Goal: Transaction & Acquisition: Download file/media

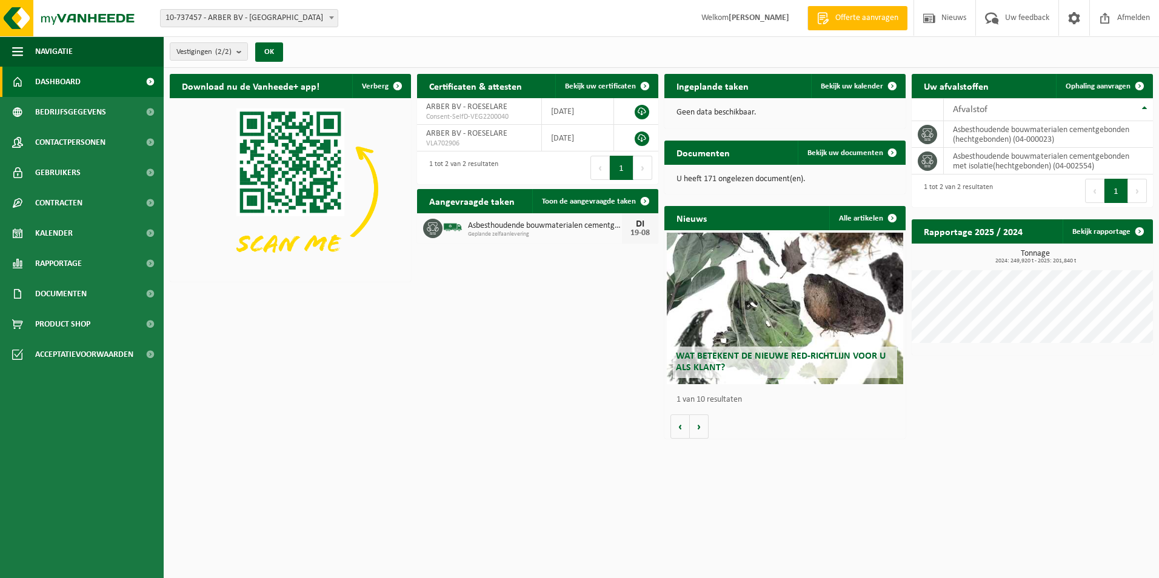
click at [15, 50] on span "button" at bounding box center [17, 51] width 11 height 30
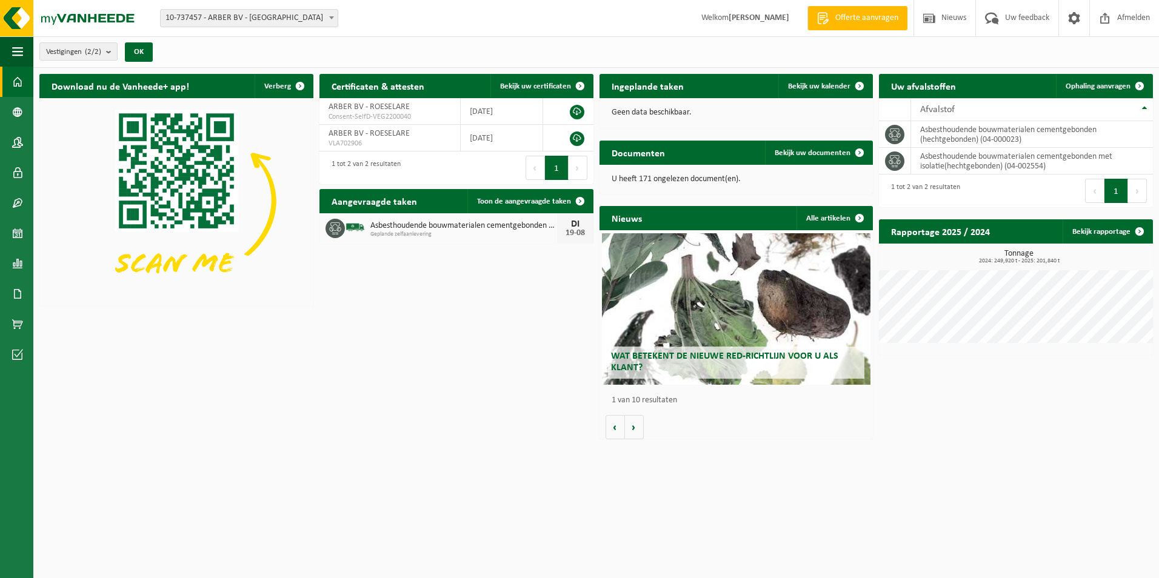
click at [15, 50] on span "button" at bounding box center [17, 51] width 11 height 30
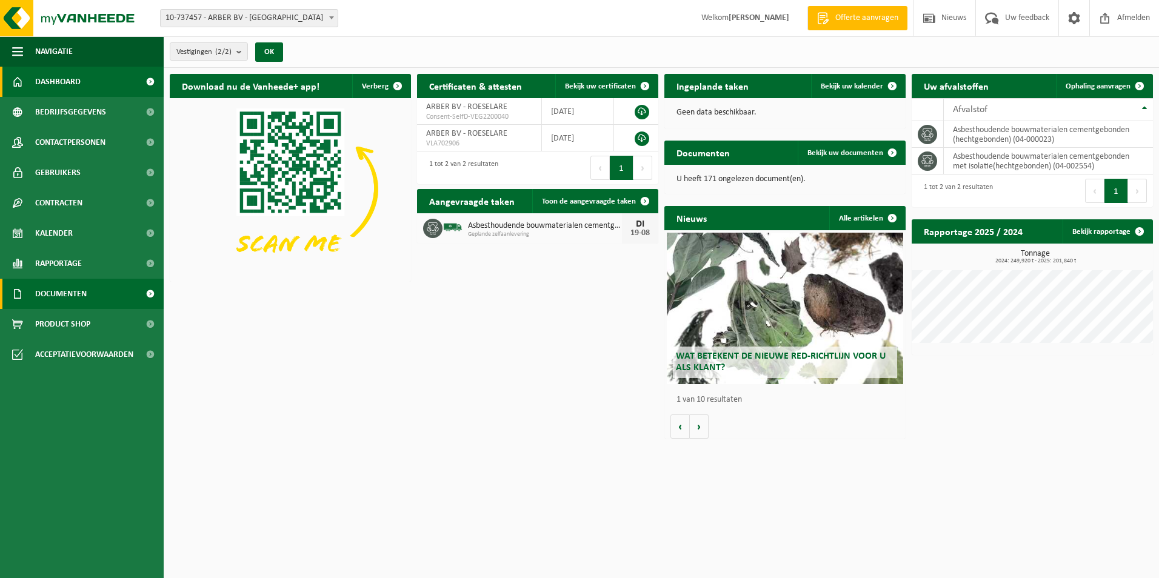
click at [142, 293] on span at bounding box center [149, 294] width 27 height 30
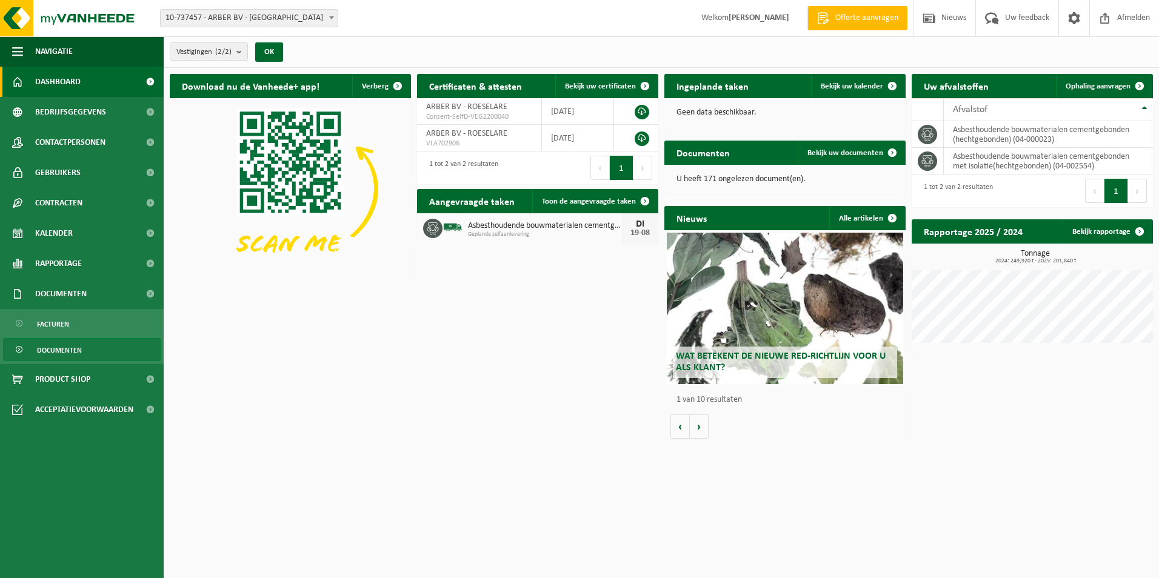
click at [95, 349] on link "Documenten" at bounding box center [82, 349] width 158 height 23
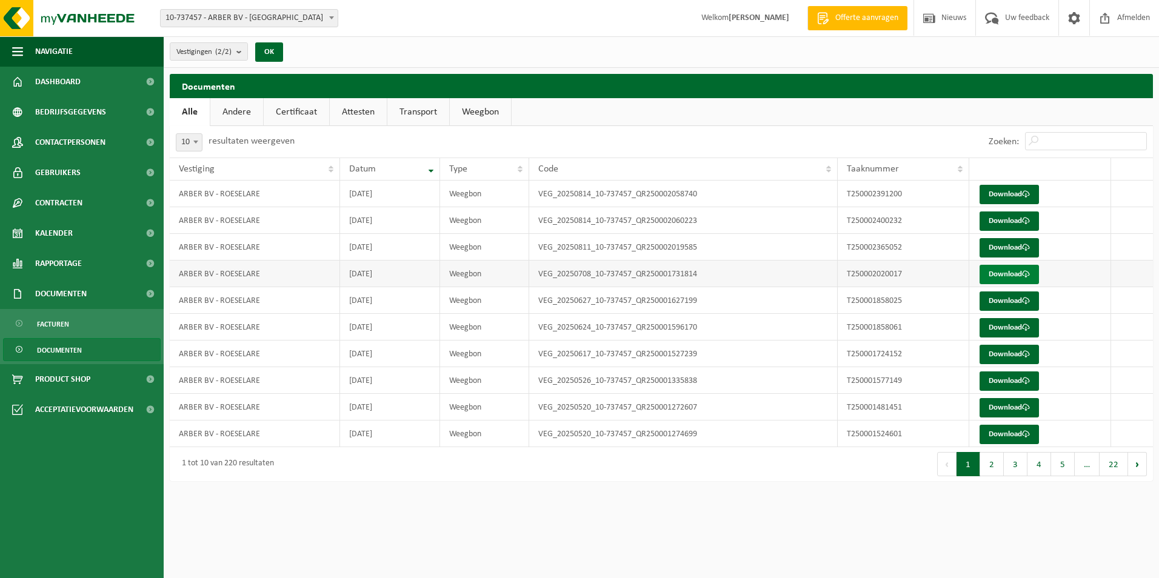
click at [1008, 275] on link "Download" at bounding box center [1008, 274] width 59 height 19
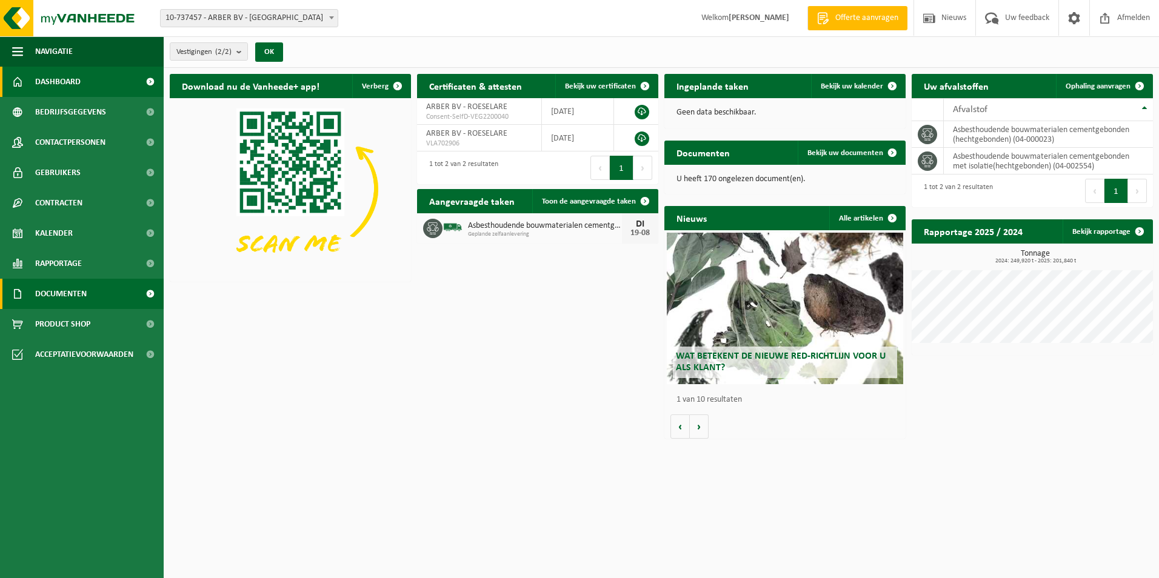
click at [73, 288] on span "Documenten" at bounding box center [61, 294] width 52 height 30
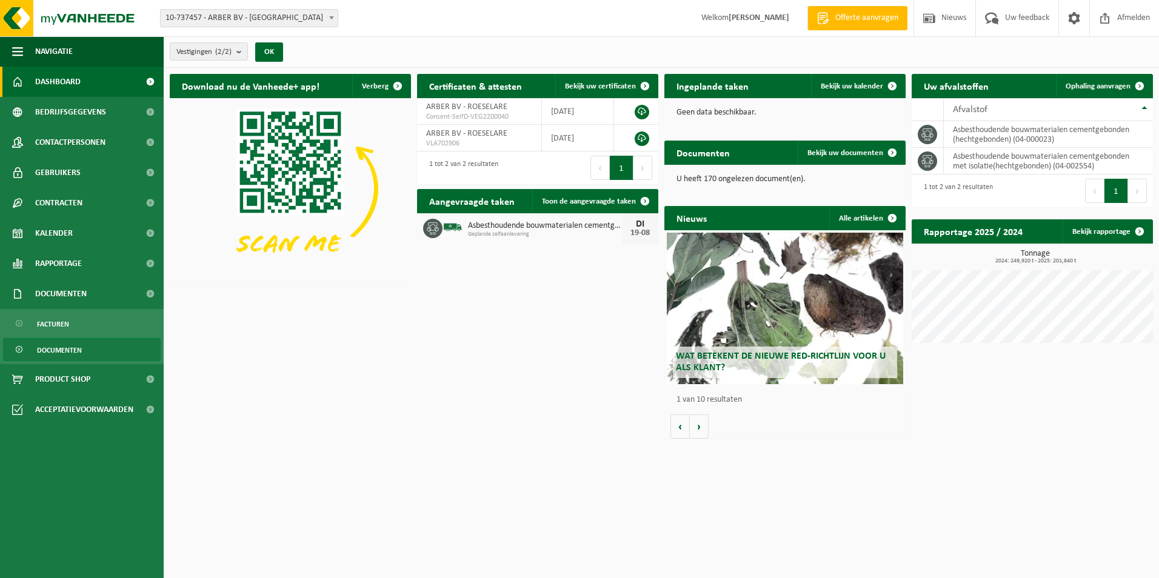
click at [67, 353] on span "Documenten" at bounding box center [59, 350] width 45 height 23
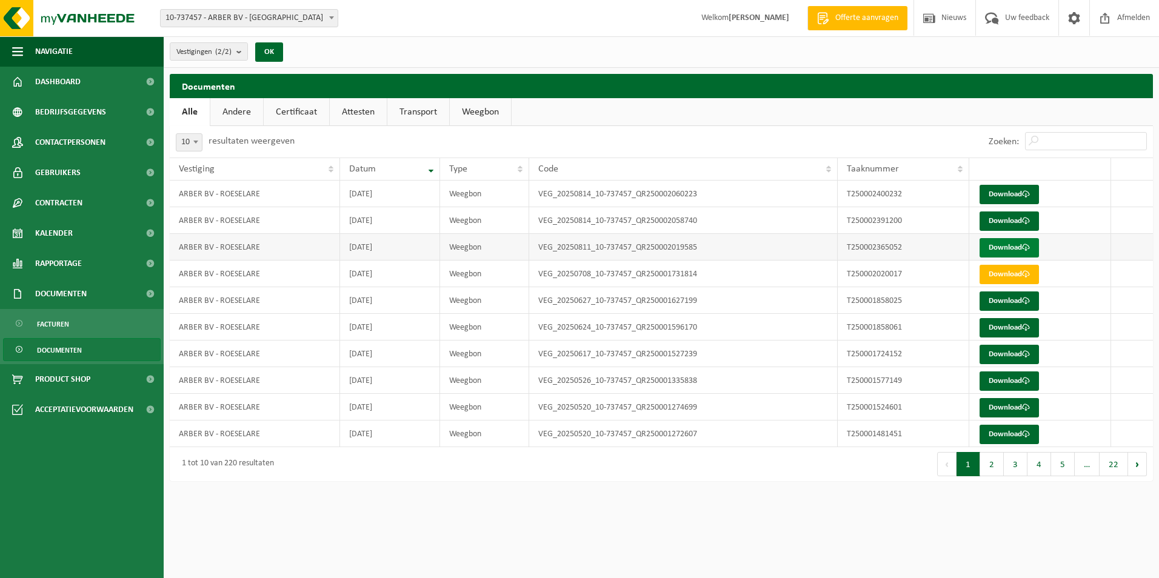
click at [1028, 245] on span at bounding box center [1026, 248] width 8 height 8
click at [1030, 218] on span at bounding box center [1026, 221] width 8 height 8
click at [1026, 192] on span at bounding box center [1026, 194] width 8 height 8
